Goal: Find specific page/section: Find specific page/section

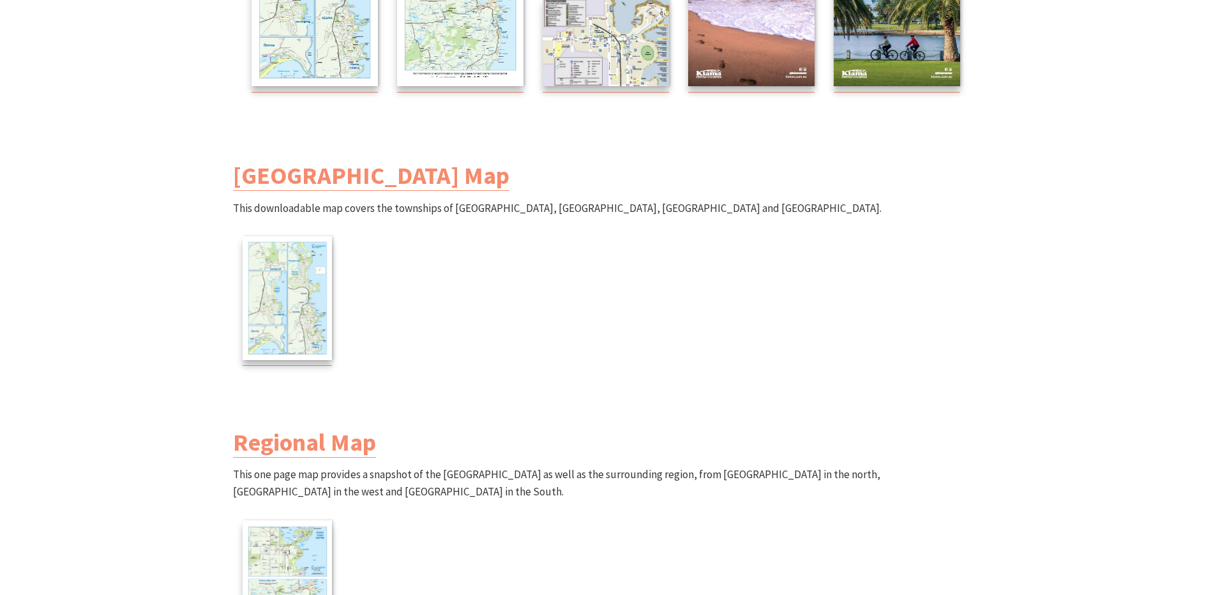
scroll to position [383, 0]
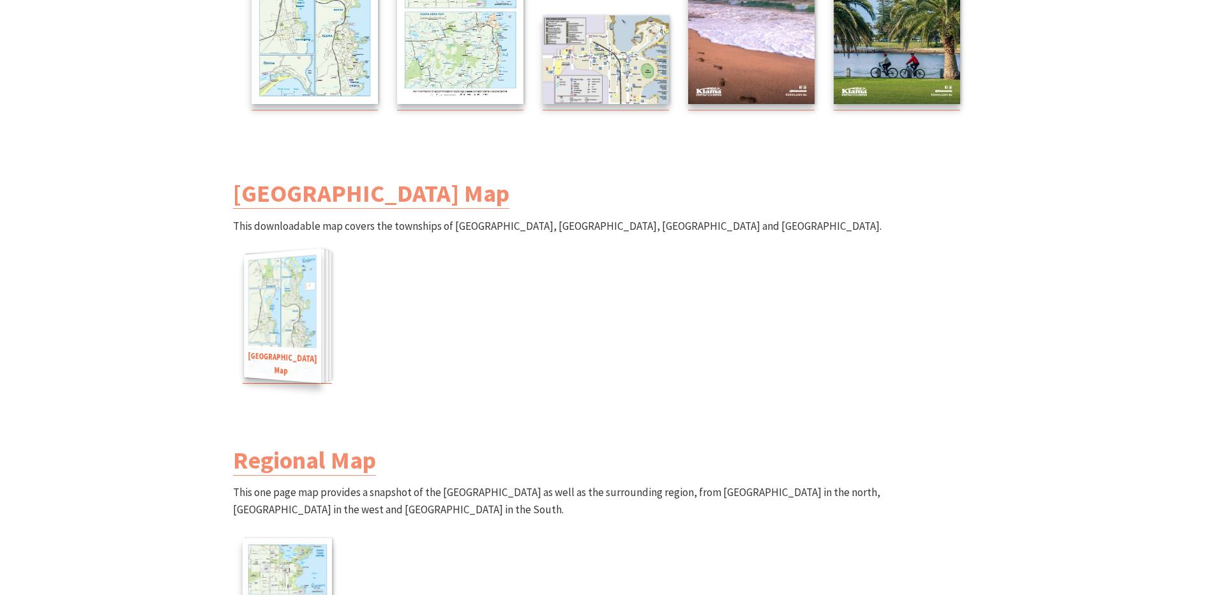
click at [274, 338] on img at bounding box center [282, 315] width 77 height 135
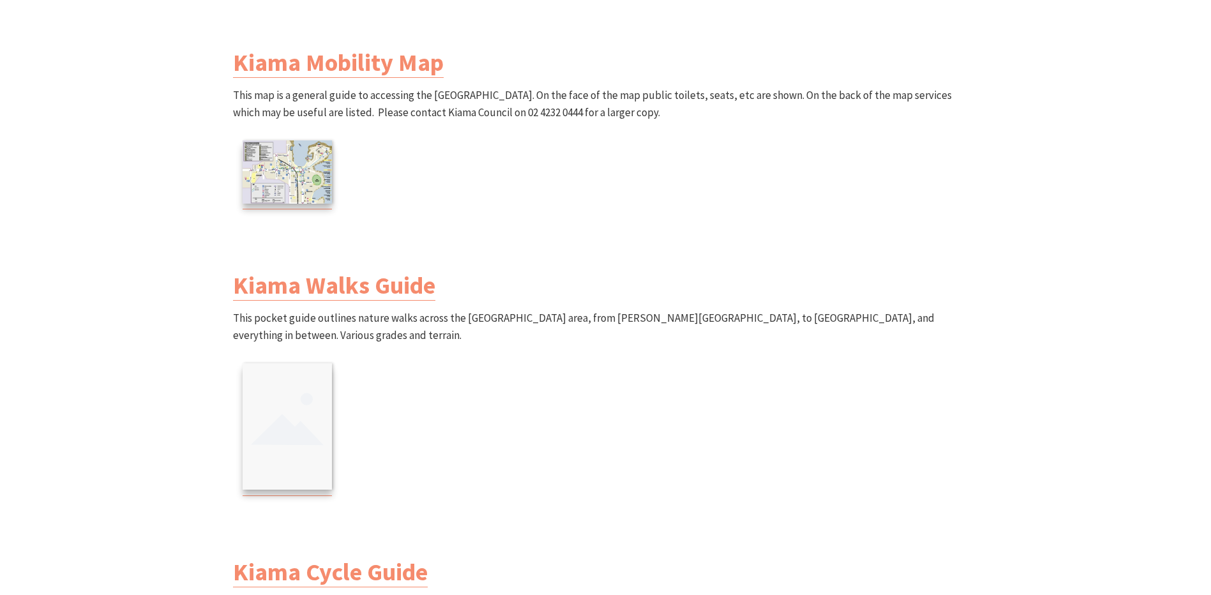
scroll to position [1085, 0]
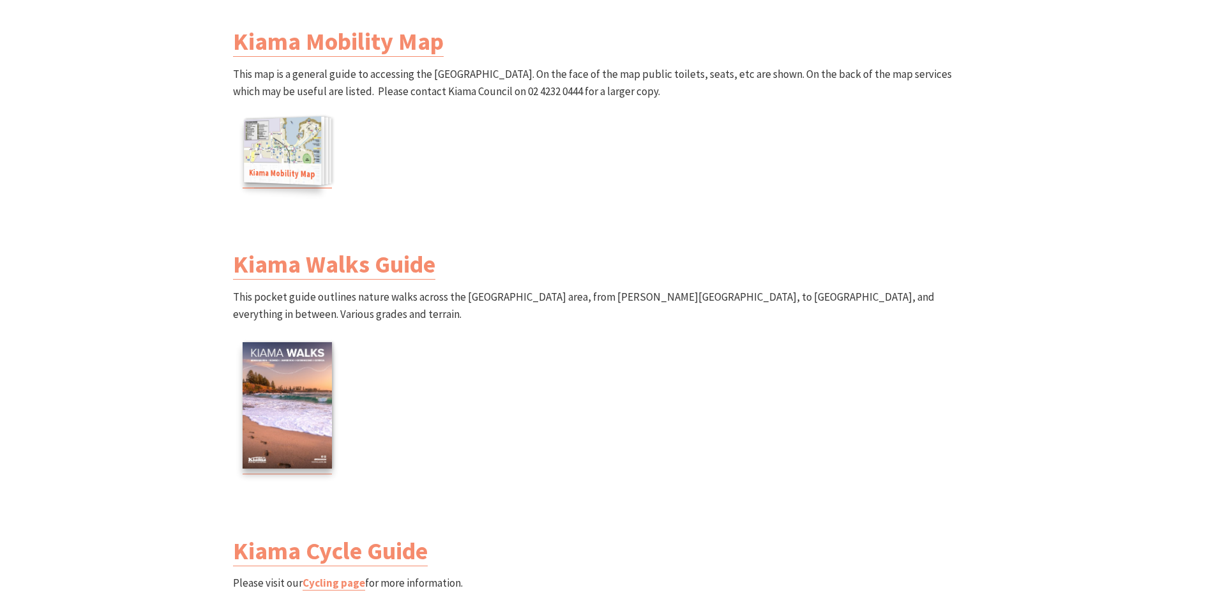
click at [276, 140] on img at bounding box center [282, 150] width 77 height 68
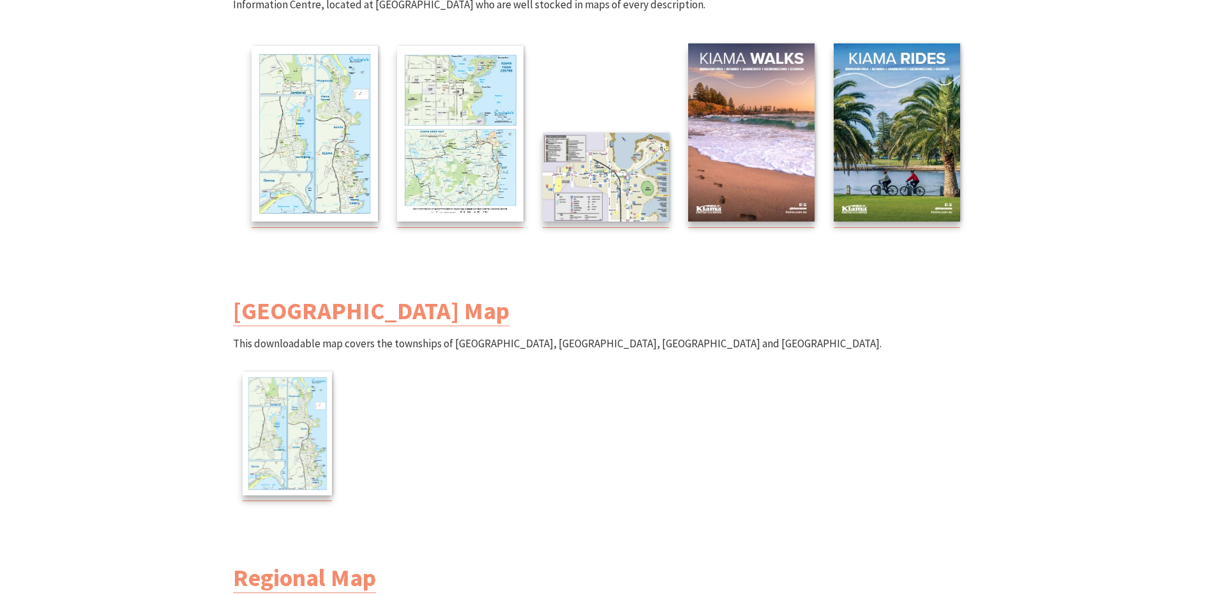
scroll to position [192, 0]
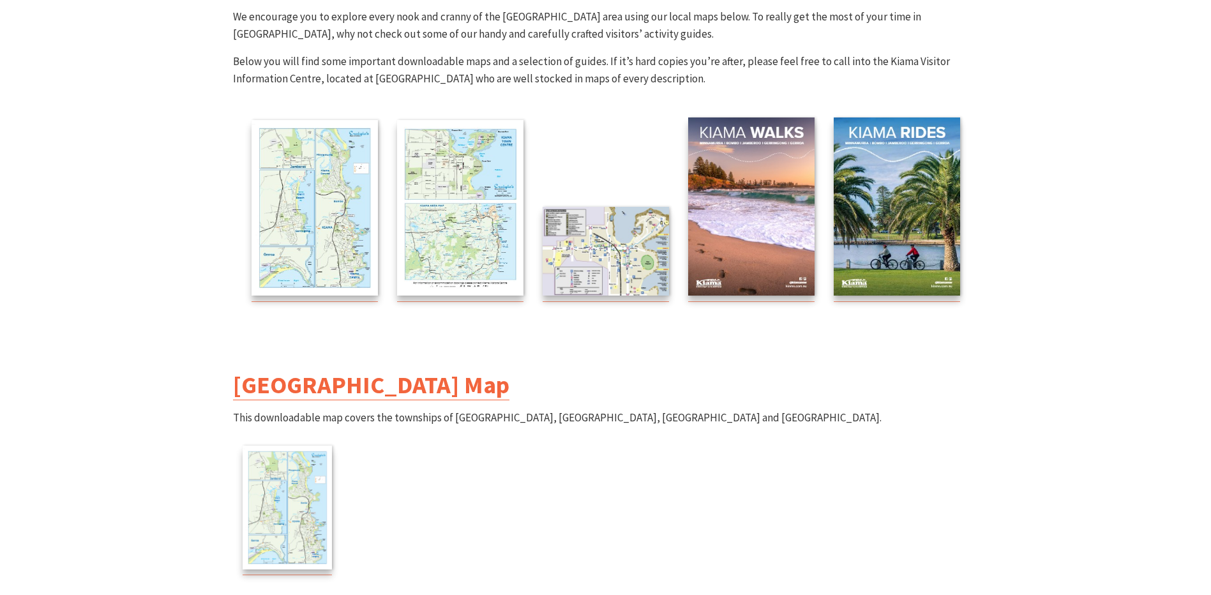
click at [245, 386] on link "[GEOGRAPHIC_DATA] Map" at bounding box center [371, 385] width 276 height 31
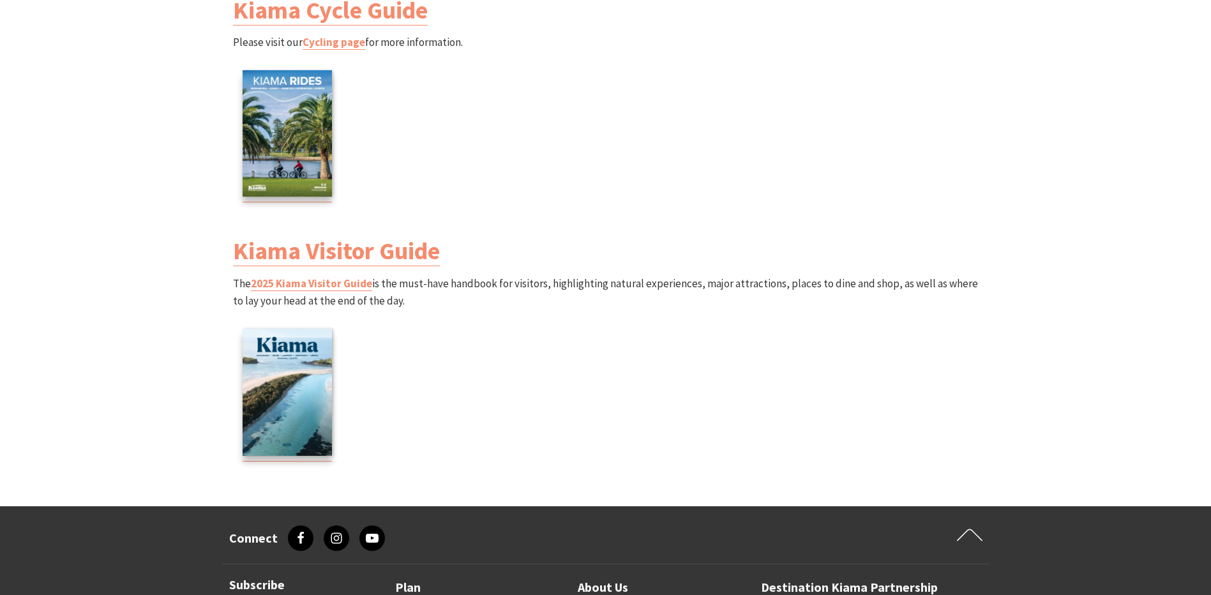
scroll to position [1787, 0]
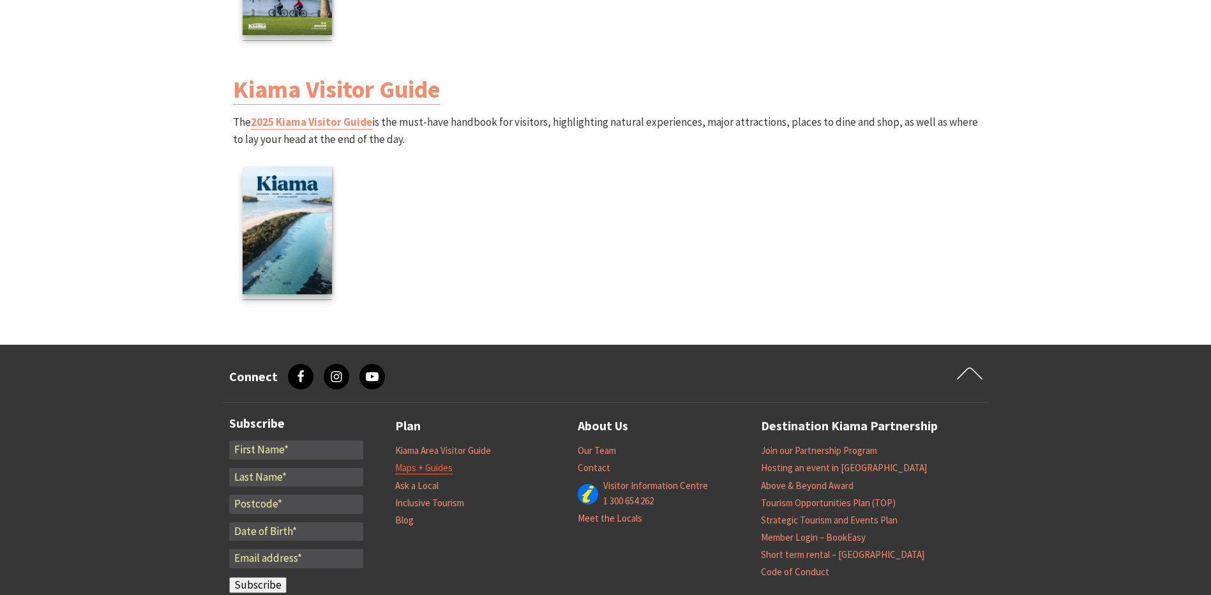
click at [404, 469] on link "Maps + Guides" at bounding box center [423, 468] width 57 height 13
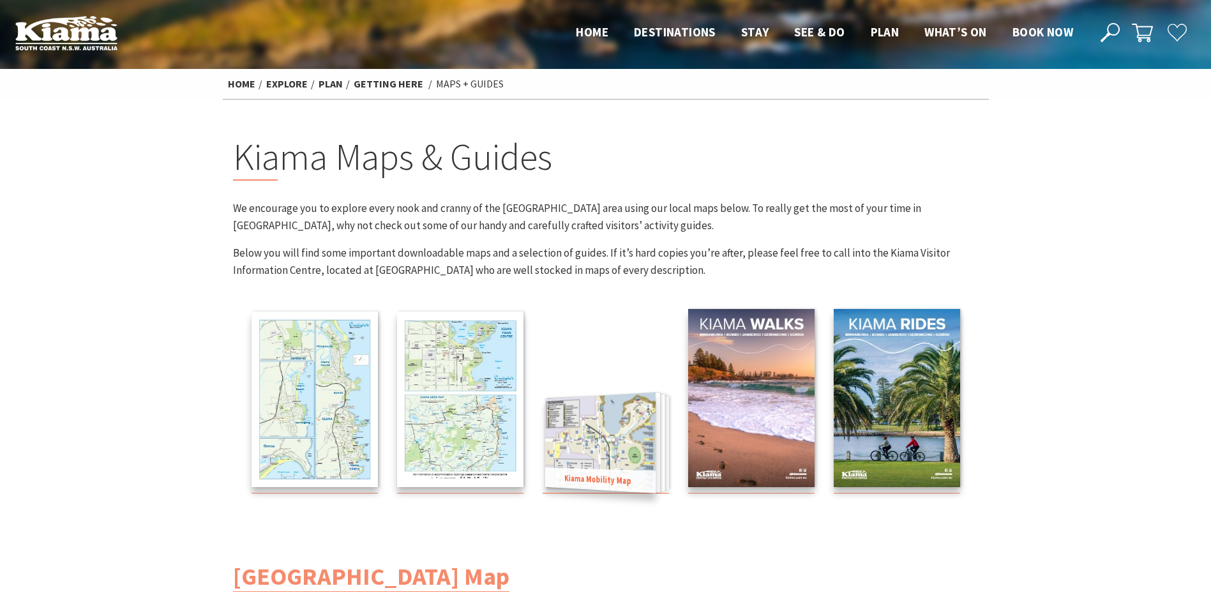
click at [613, 438] on img at bounding box center [600, 442] width 110 height 101
